Goal: Information Seeking & Learning: Check status

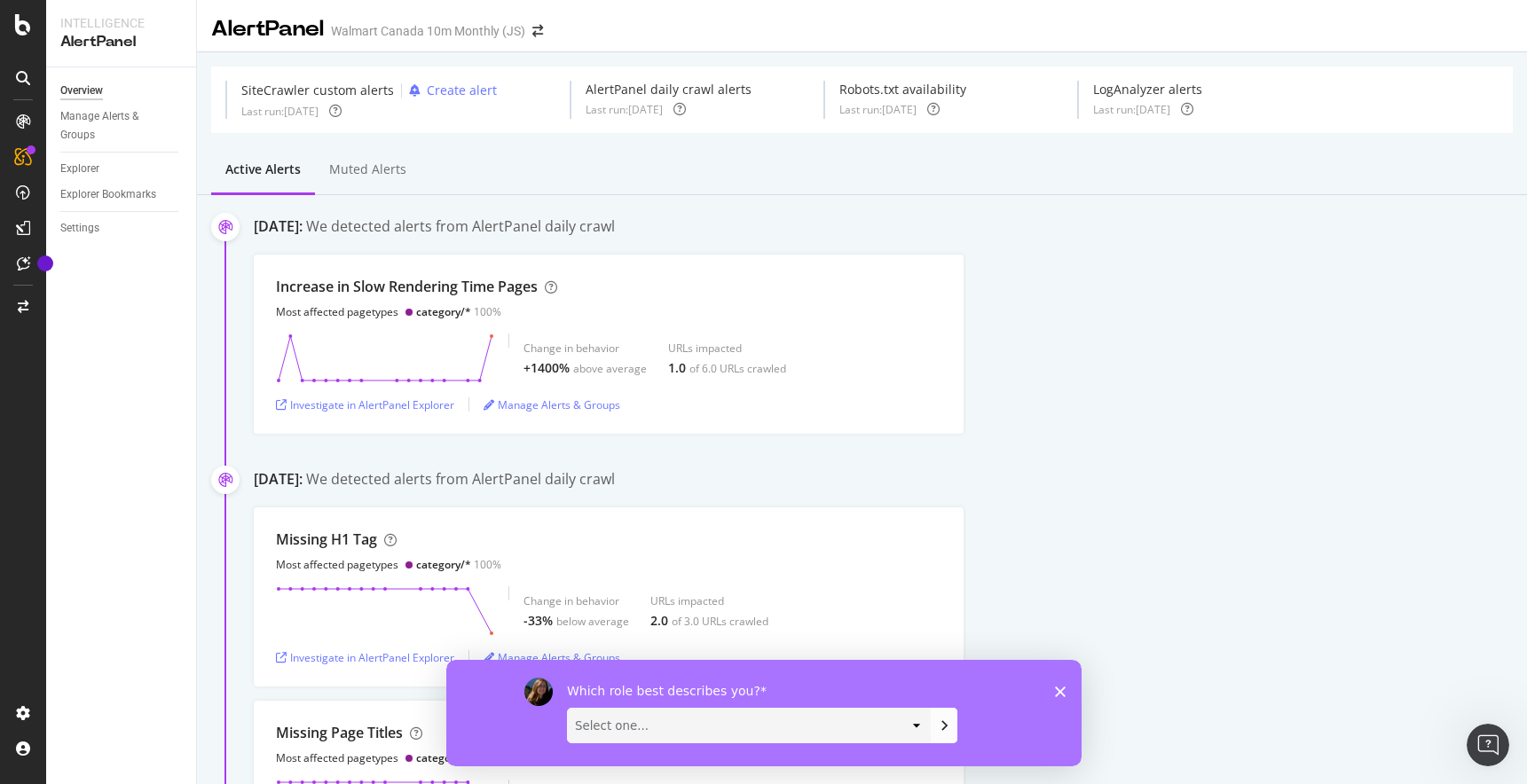
click at [1056, 694] on polygon "Close survey" at bounding box center [1059, 691] width 11 height 11
